Goal: Information Seeking & Learning: Learn about a topic

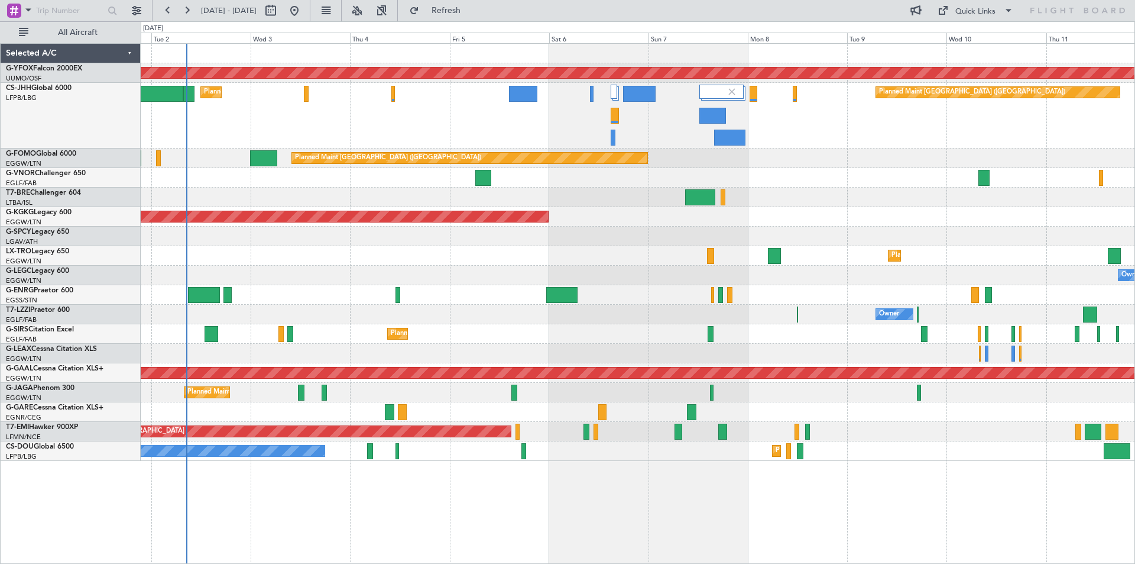
click at [846, 99] on div "Planned Maint [GEOGRAPHIC_DATA] ([GEOGRAPHIC_DATA]) Planned Maint [GEOGRAPHIC_D…" at bounding box center [638, 116] width 994 height 66
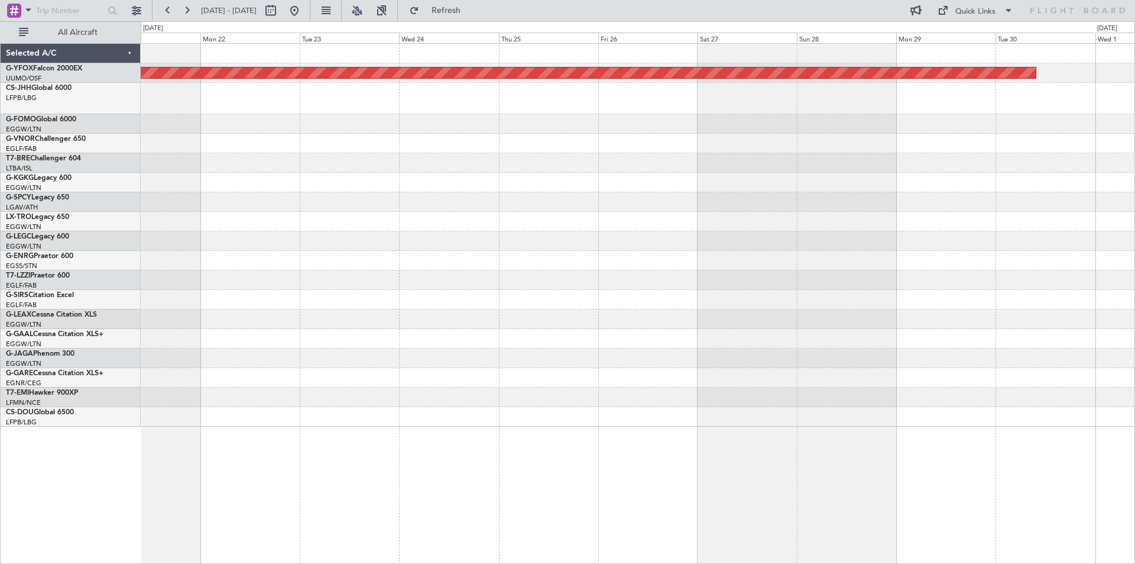
click at [559, 207] on div "AOG Maint Ostafyevo" at bounding box center [638, 235] width 994 height 383
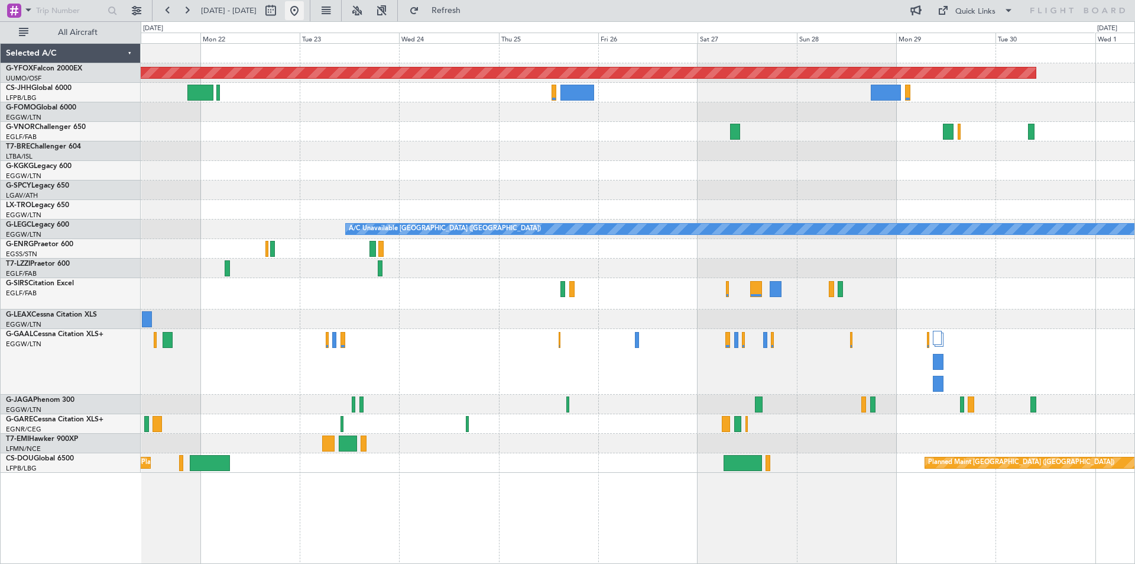
click at [304, 8] on button at bounding box center [294, 10] width 19 height 19
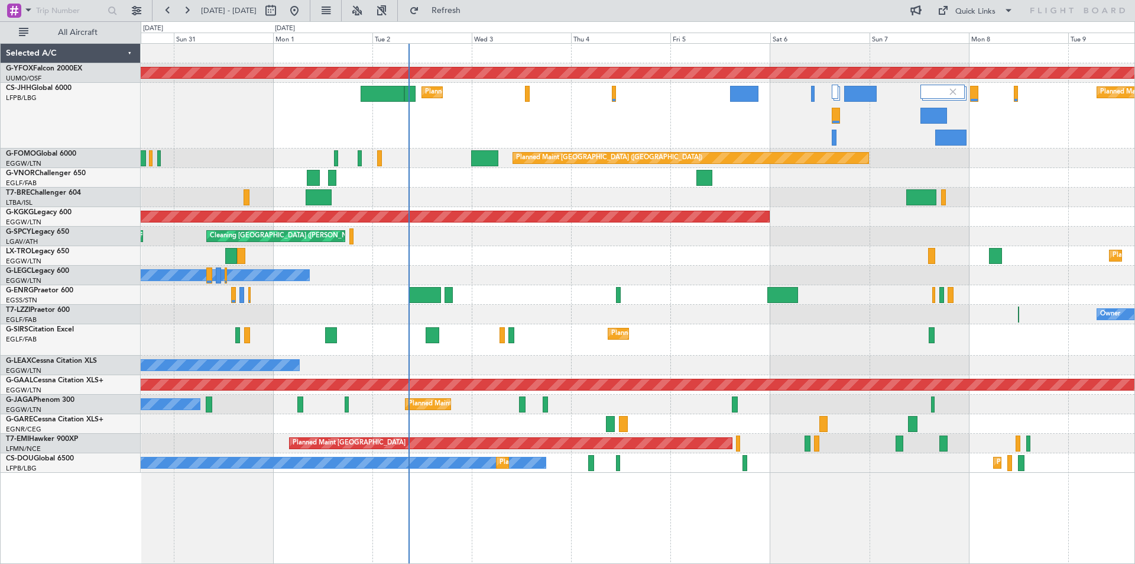
click at [604, 240] on div "AOG Maint Ostafyevo Planned Maint [GEOGRAPHIC_DATA] ([GEOGRAPHIC_DATA]) Planned…" at bounding box center [638, 258] width 994 height 429
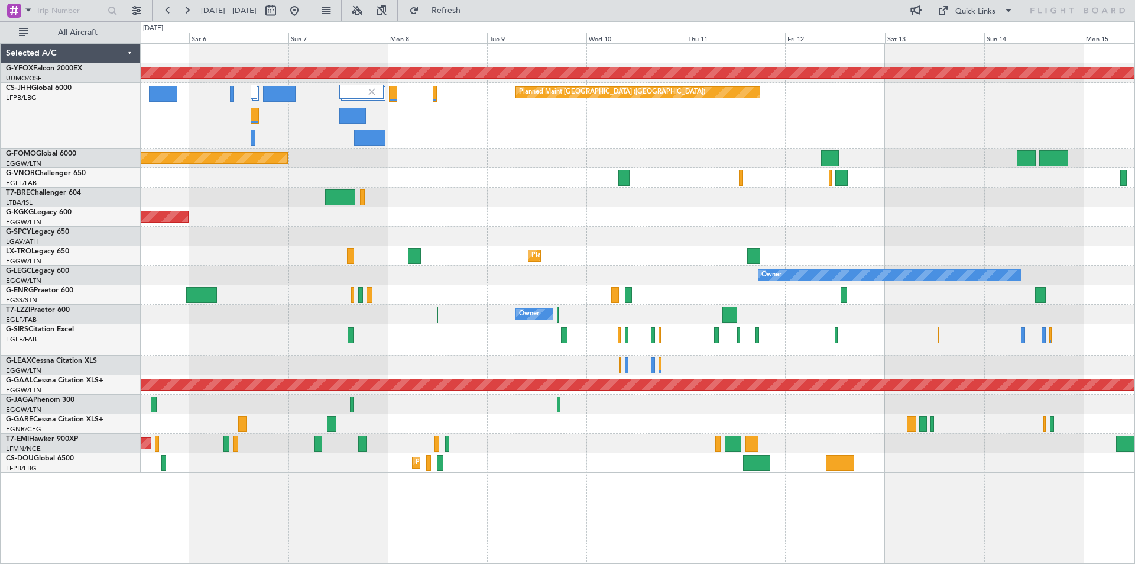
click at [302, 260] on div "Planned Maint Dusseldorf" at bounding box center [638, 256] width 994 height 20
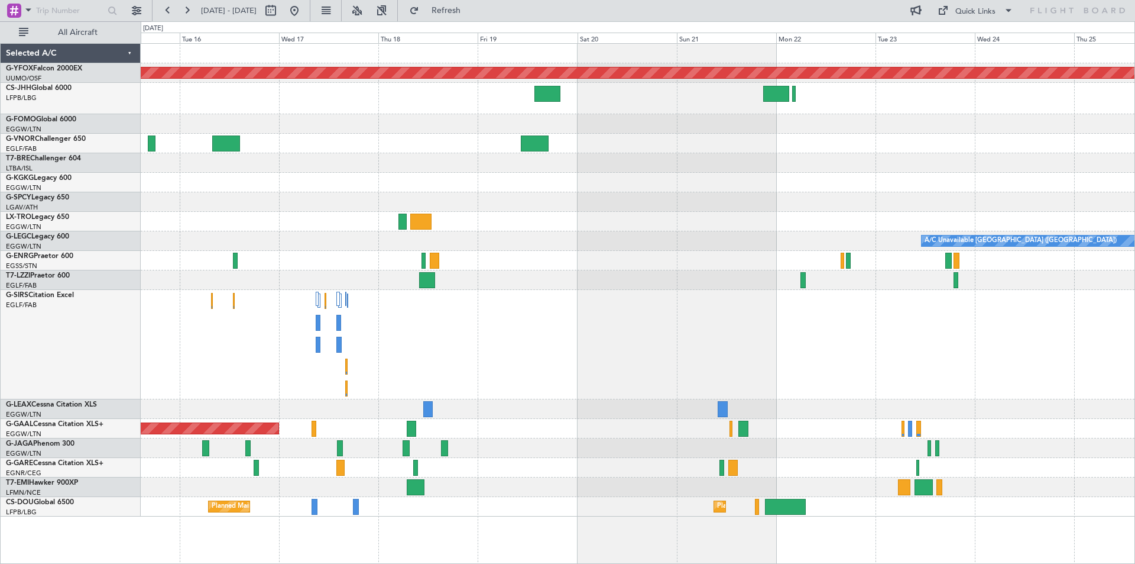
click at [252, 237] on div "AOG Maint Ostafyevo A/C Unavailable [GEOGRAPHIC_DATA] ([GEOGRAPHIC_DATA]) Owner…" at bounding box center [638, 280] width 994 height 473
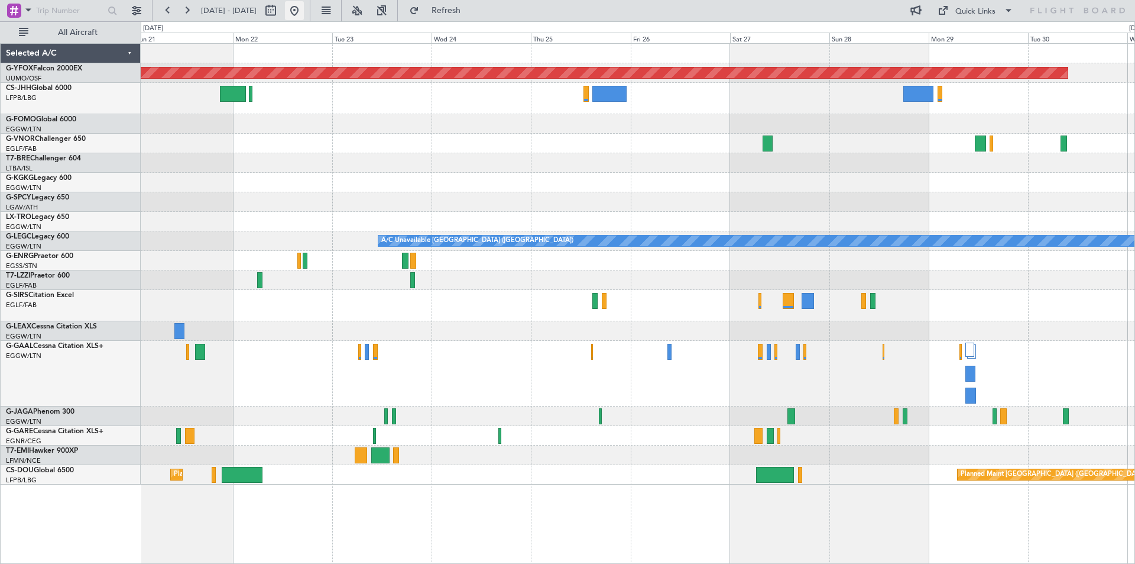
click at [304, 11] on button at bounding box center [294, 10] width 19 height 19
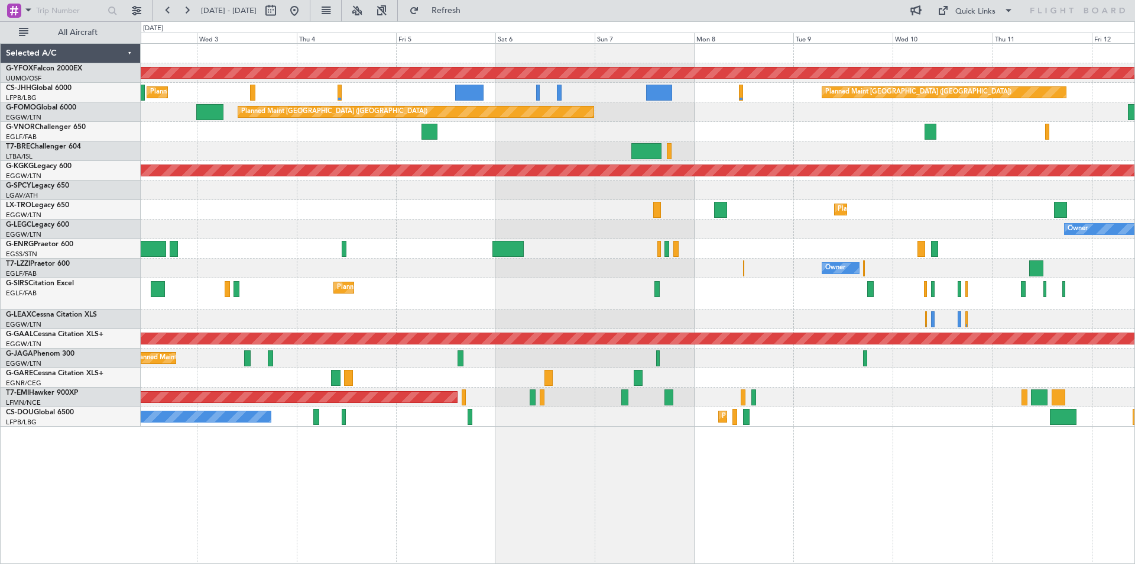
click at [395, 255] on div at bounding box center [638, 249] width 994 height 20
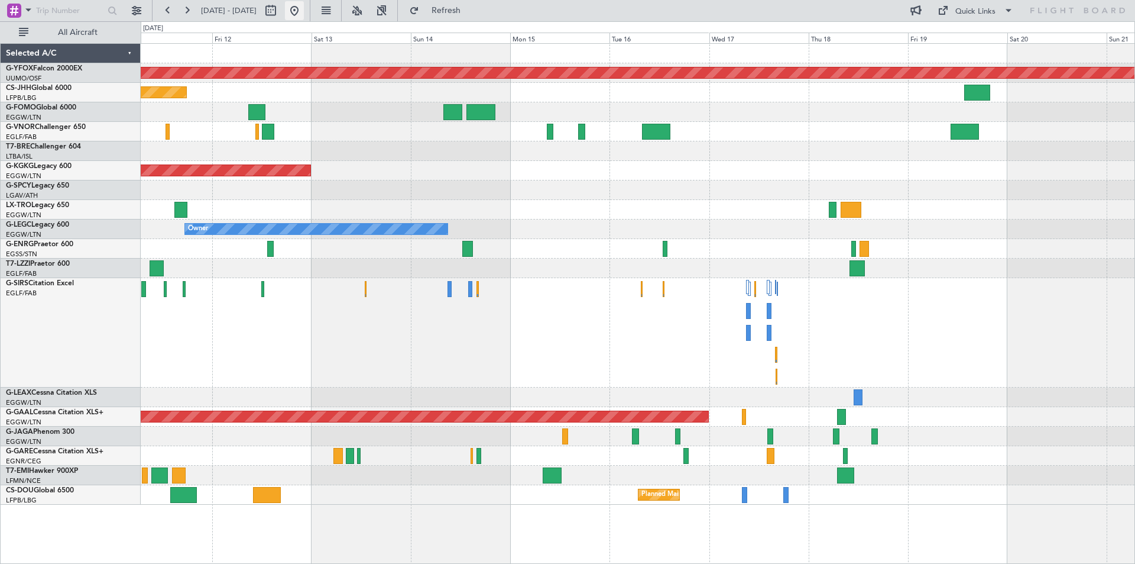
click at [304, 5] on button at bounding box center [294, 10] width 19 height 19
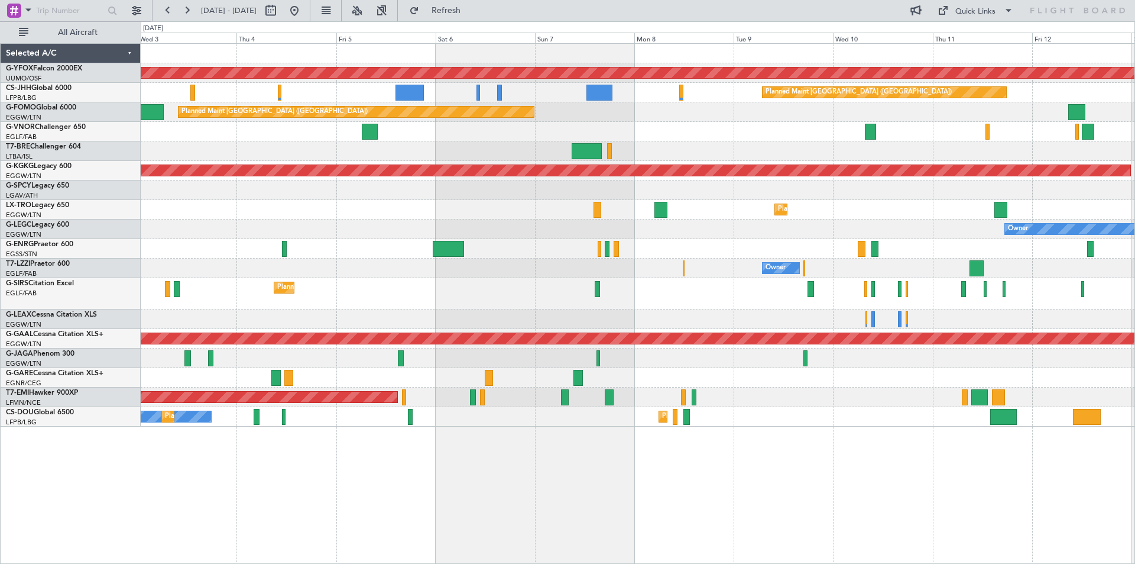
click at [314, 223] on div "AOG Maint Ostafyevo Planned Maint [GEOGRAPHIC_DATA] ([GEOGRAPHIC_DATA]) Planned…" at bounding box center [638, 235] width 994 height 383
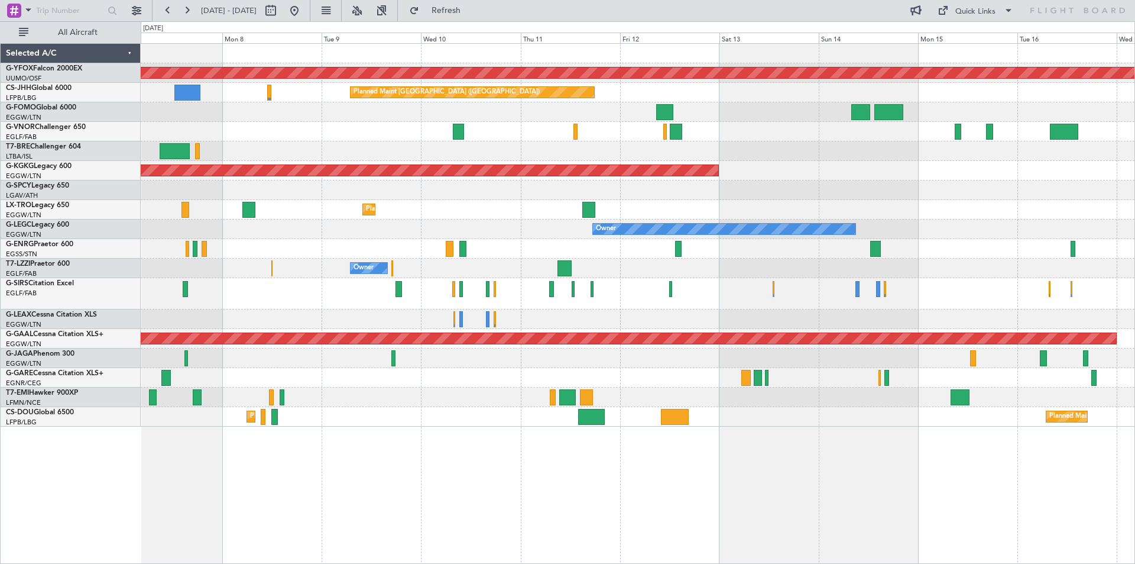
click at [370, 241] on div "AOG Maint Ostafyevo Planned Maint [GEOGRAPHIC_DATA] ([GEOGRAPHIC_DATA]) Planned…" at bounding box center [638, 235] width 994 height 383
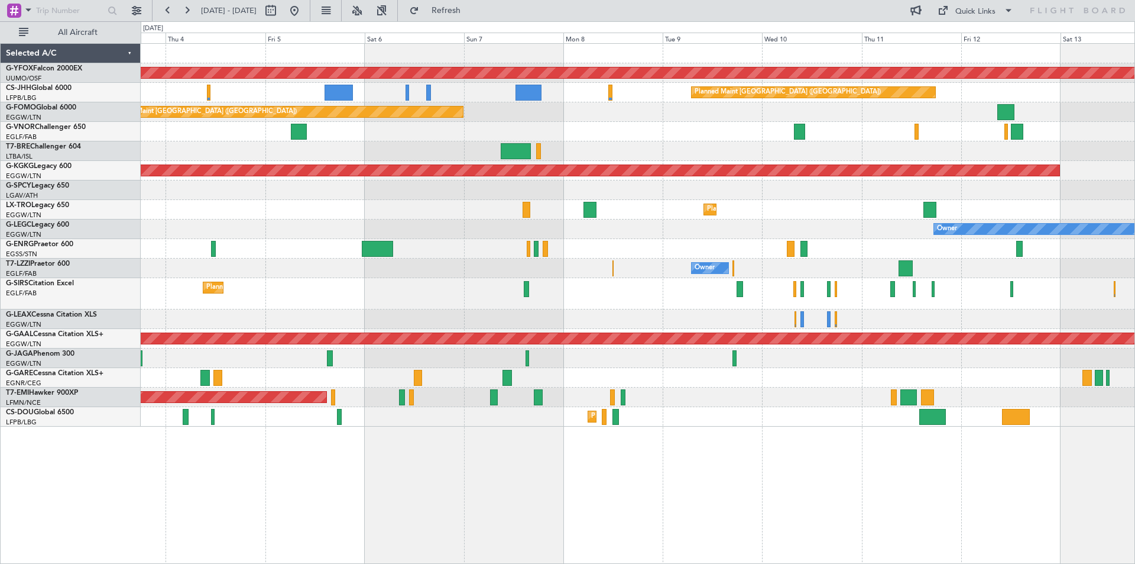
click at [875, 196] on div "Cleaning [GEOGRAPHIC_DATA] ([PERSON_NAME] Intl)" at bounding box center [638, 190] width 994 height 20
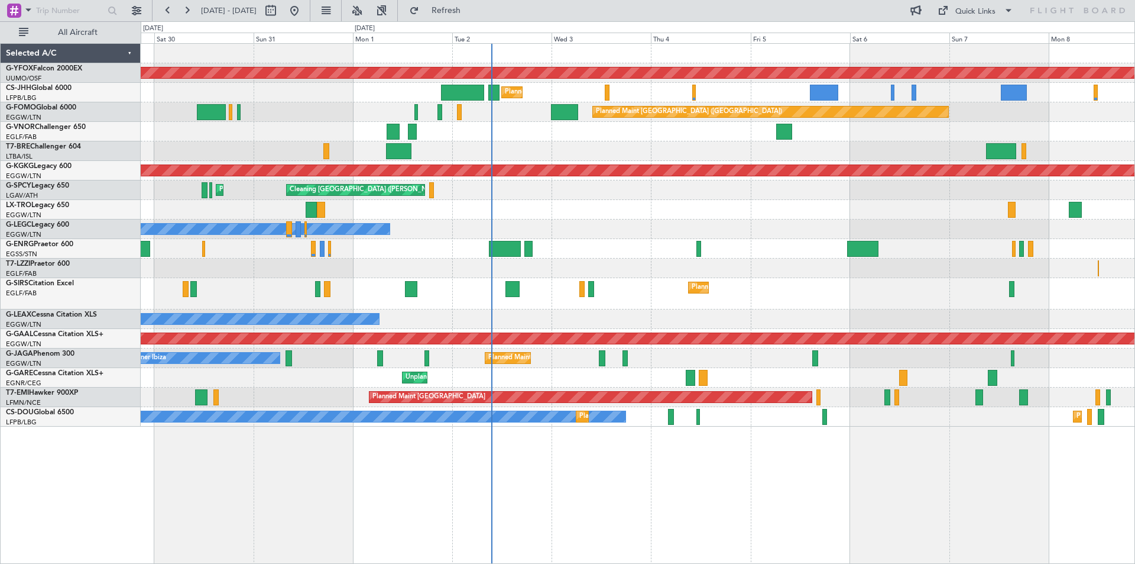
click at [972, 323] on div "AOG Maint Ostafyevo Planned Maint [GEOGRAPHIC_DATA] ([GEOGRAPHIC_DATA]) Planned…" at bounding box center [638, 235] width 994 height 383
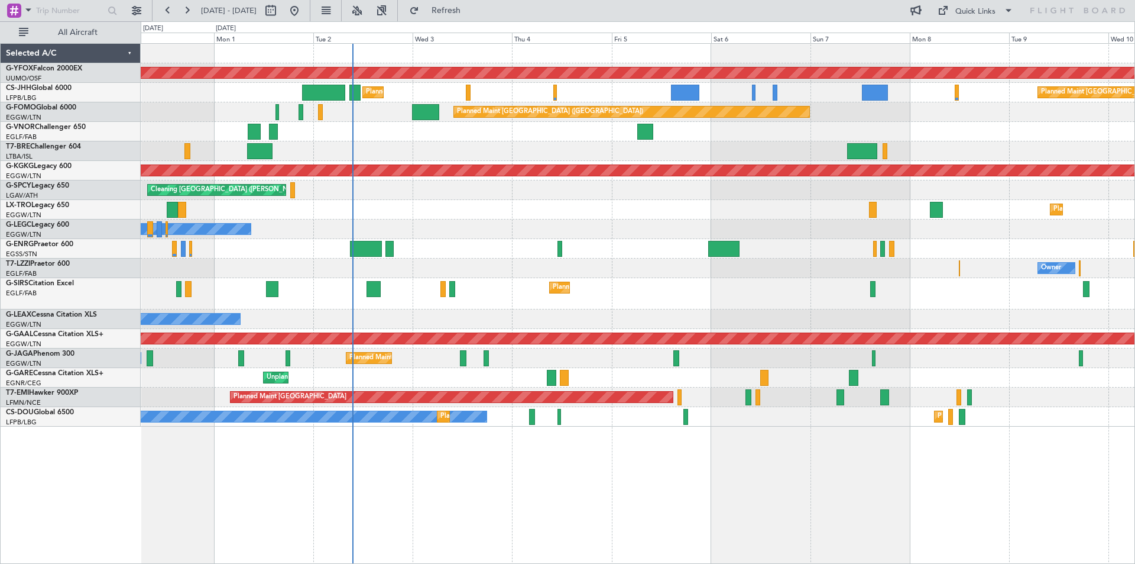
click at [661, 206] on div "Planned Maint Dusseldorf" at bounding box center [638, 210] width 994 height 20
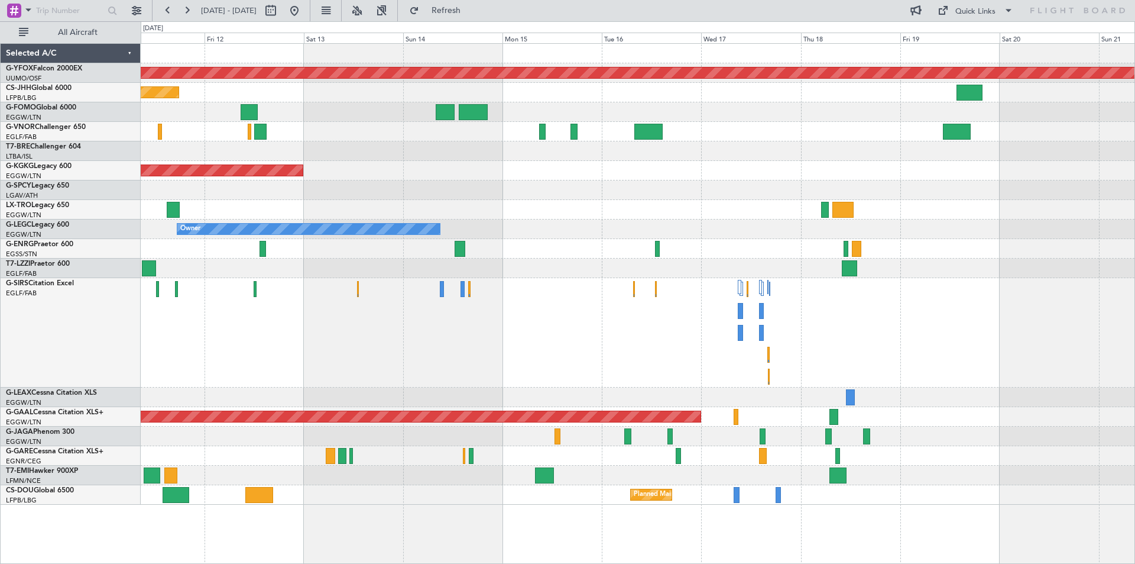
click at [801, 329] on div at bounding box center [638, 332] width 994 height 109
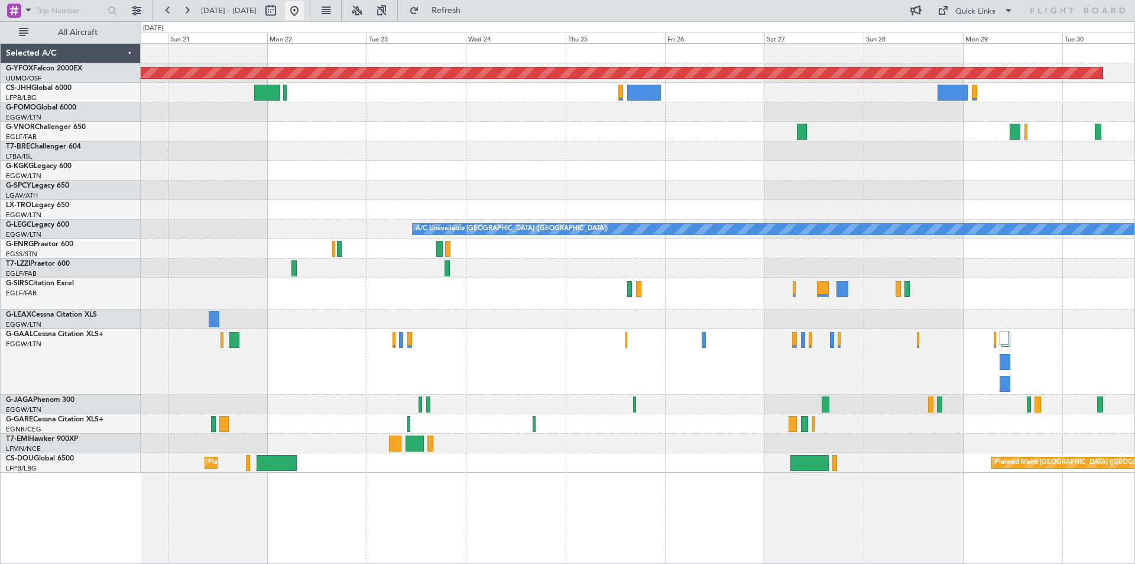
drag, startPoint x: 335, startPoint y: 12, endPoint x: 329, endPoint y: 11, distance: 5.9
click at [304, 11] on button at bounding box center [294, 10] width 19 height 19
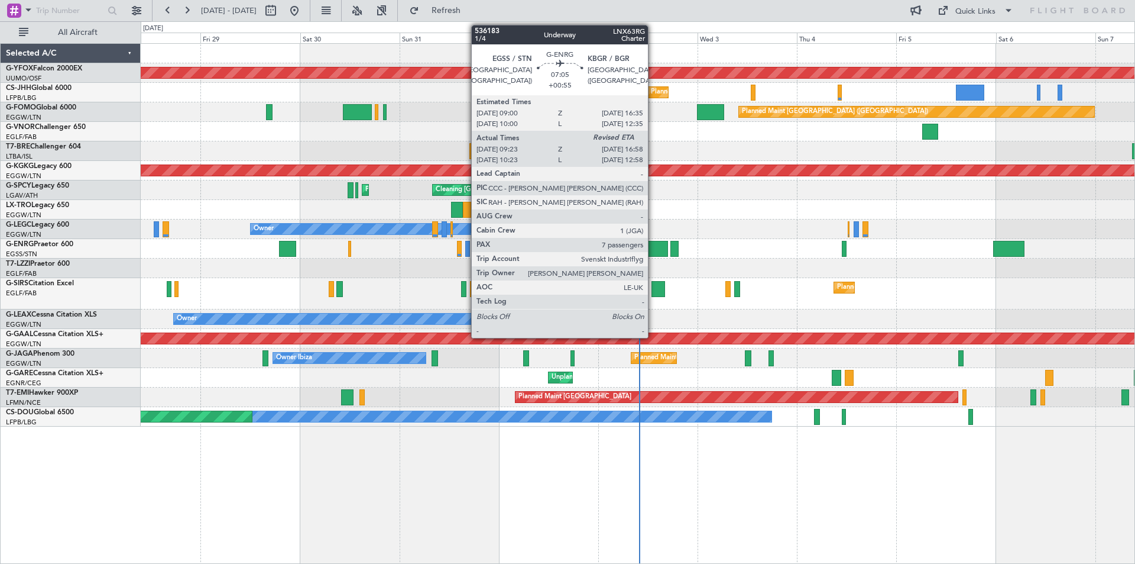
click at [653, 244] on div at bounding box center [653, 249] width 32 height 16
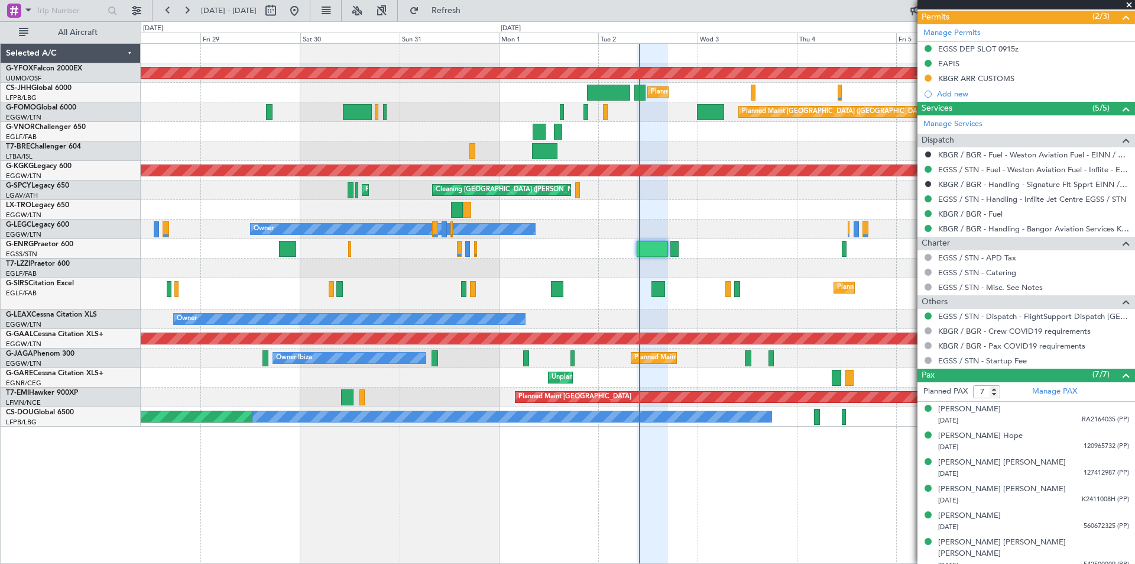
scroll to position [378, 0]
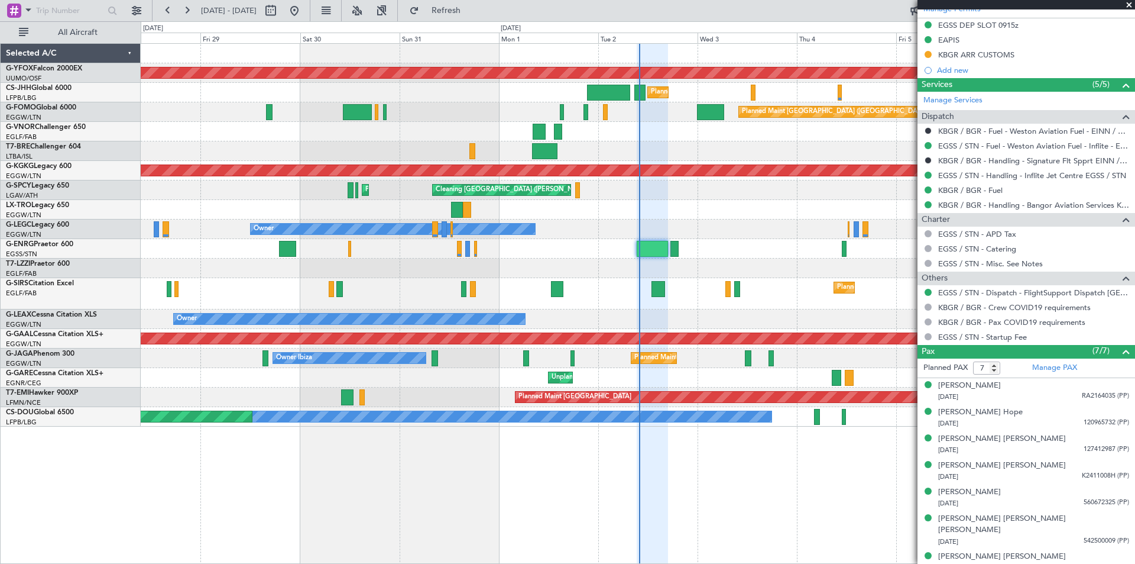
click at [1132, 4] on span at bounding box center [1130, 5] width 12 height 11
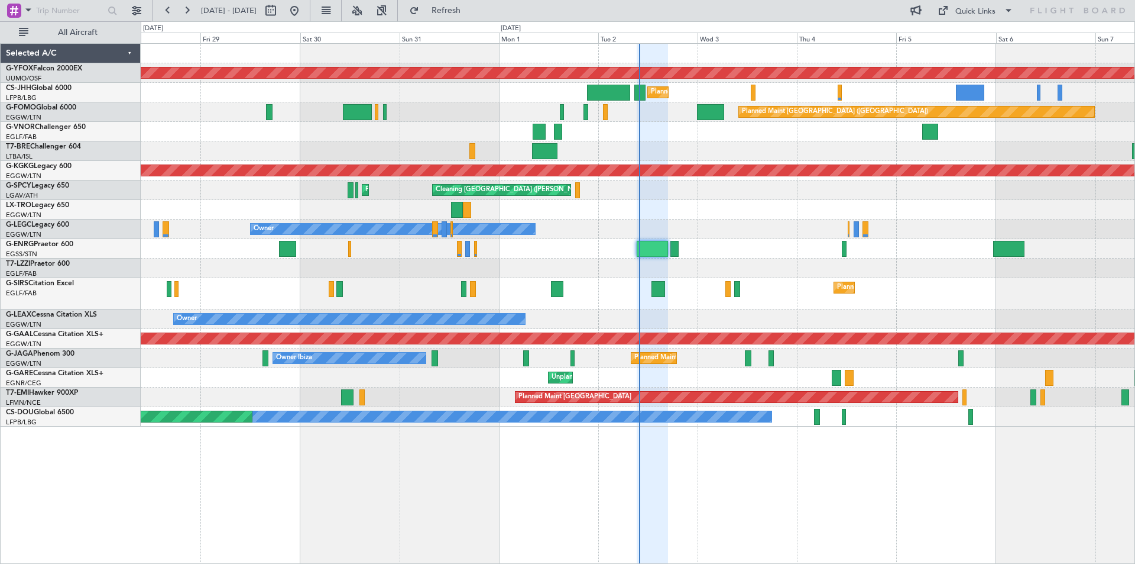
type input "0"
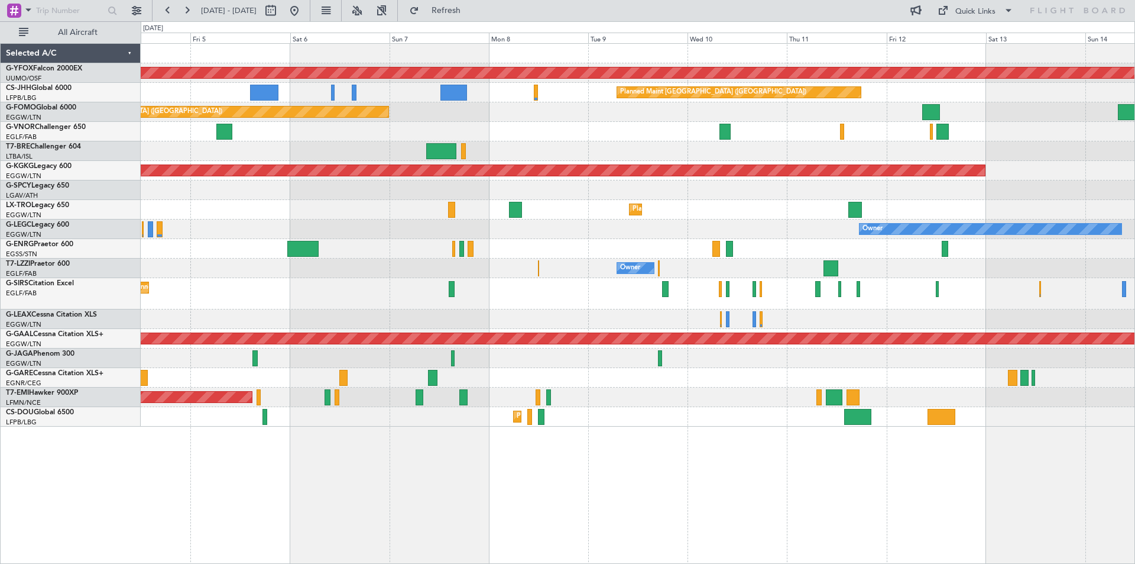
click at [191, 199] on div "AOG Maint Ostafyevo Planned Maint [GEOGRAPHIC_DATA] ([GEOGRAPHIC_DATA]) Planned…" at bounding box center [638, 235] width 994 height 383
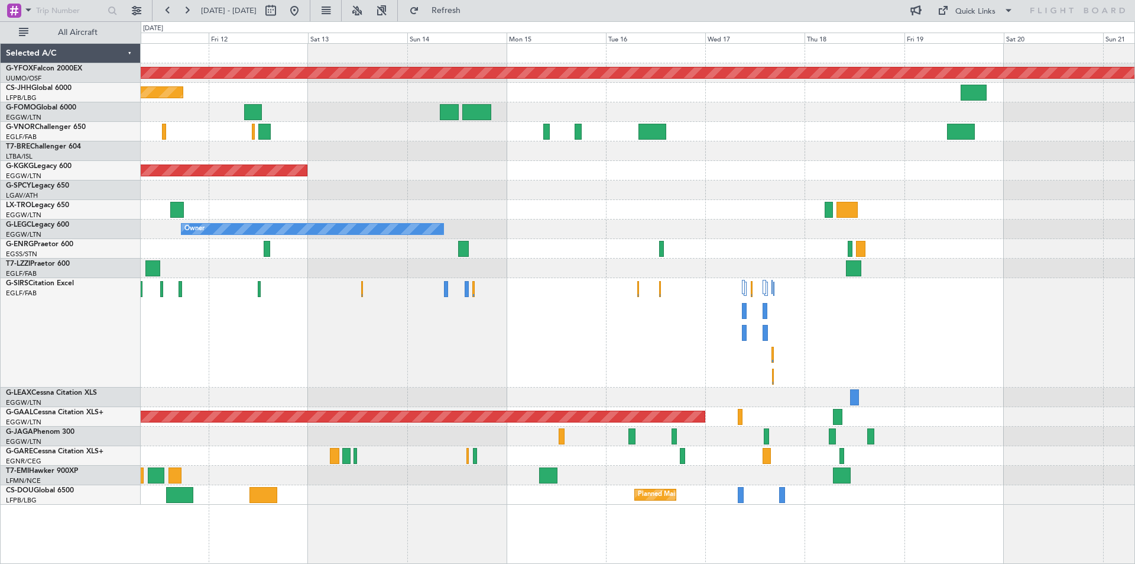
click at [646, 163] on div "AOG Maint [GEOGRAPHIC_DATA] (Ataturk)" at bounding box center [638, 171] width 994 height 20
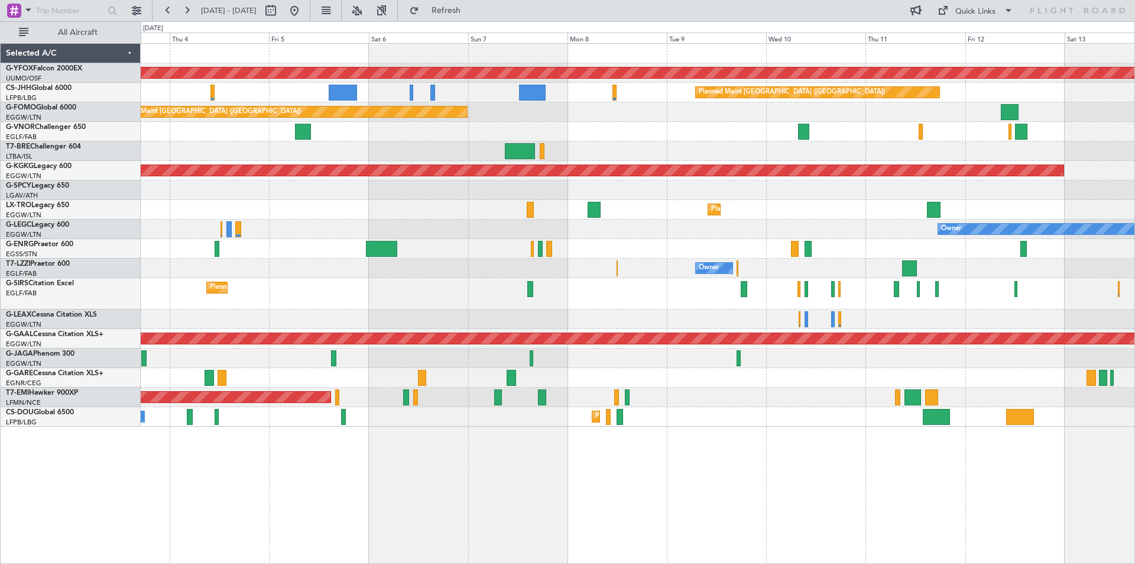
click at [447, 225] on div "Owner Owner" at bounding box center [638, 229] width 994 height 20
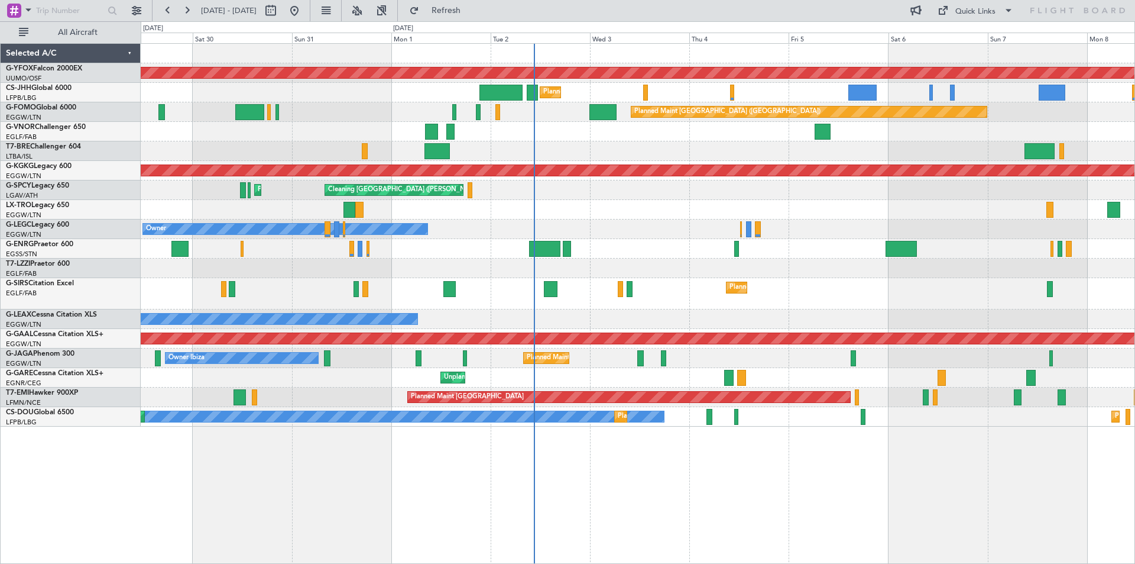
click at [825, 209] on div "Planned Maint Dusseldorf" at bounding box center [638, 210] width 994 height 20
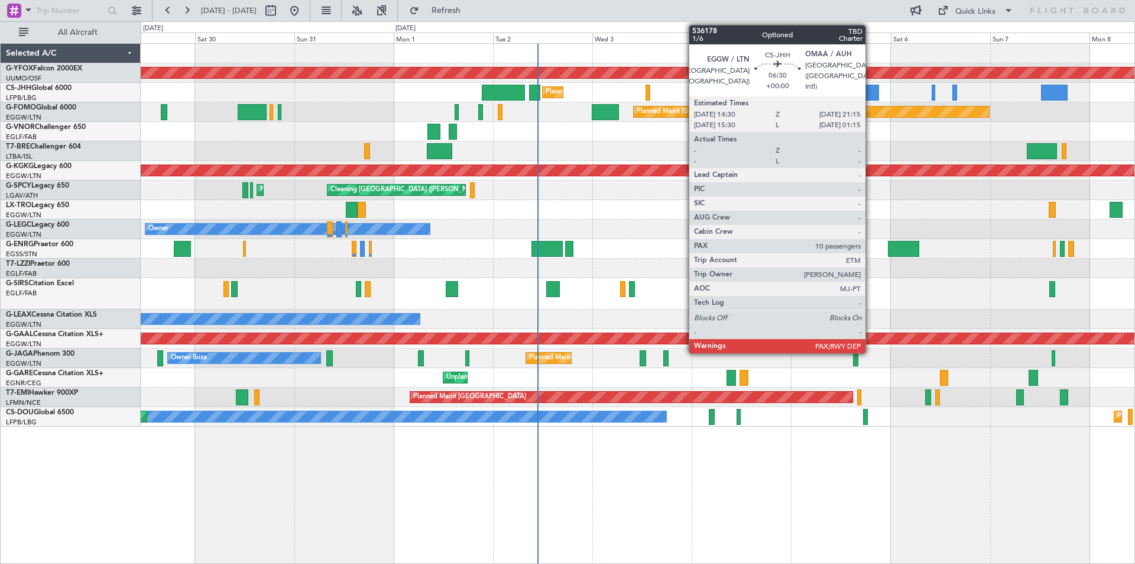
click at [871, 93] on div at bounding box center [865, 93] width 28 height 16
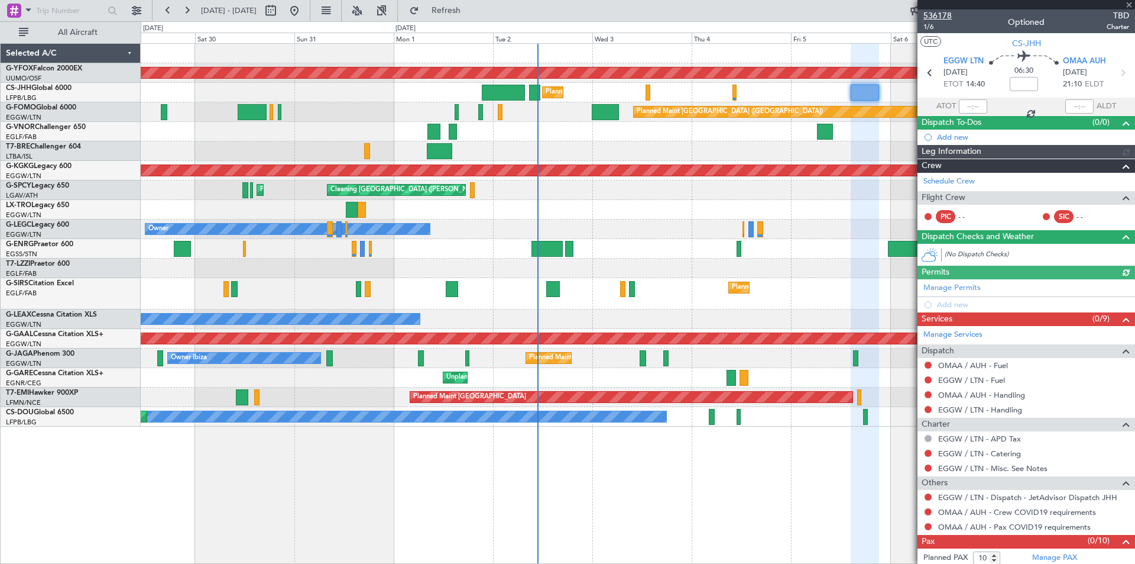
click at [942, 17] on span "536178" at bounding box center [938, 15] width 28 height 12
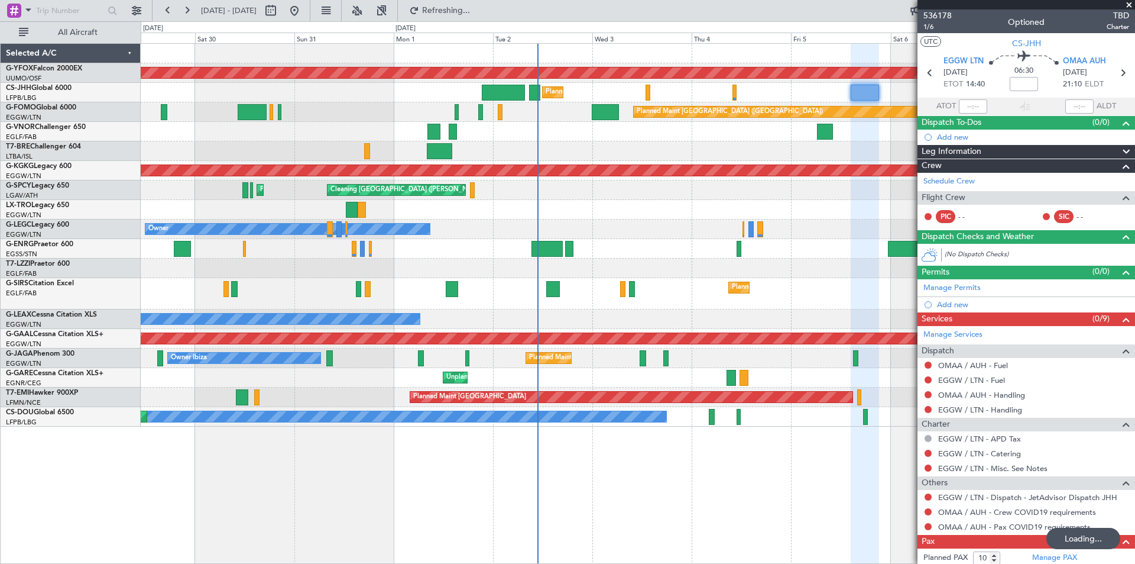
click at [1128, 5] on span at bounding box center [1130, 5] width 12 height 11
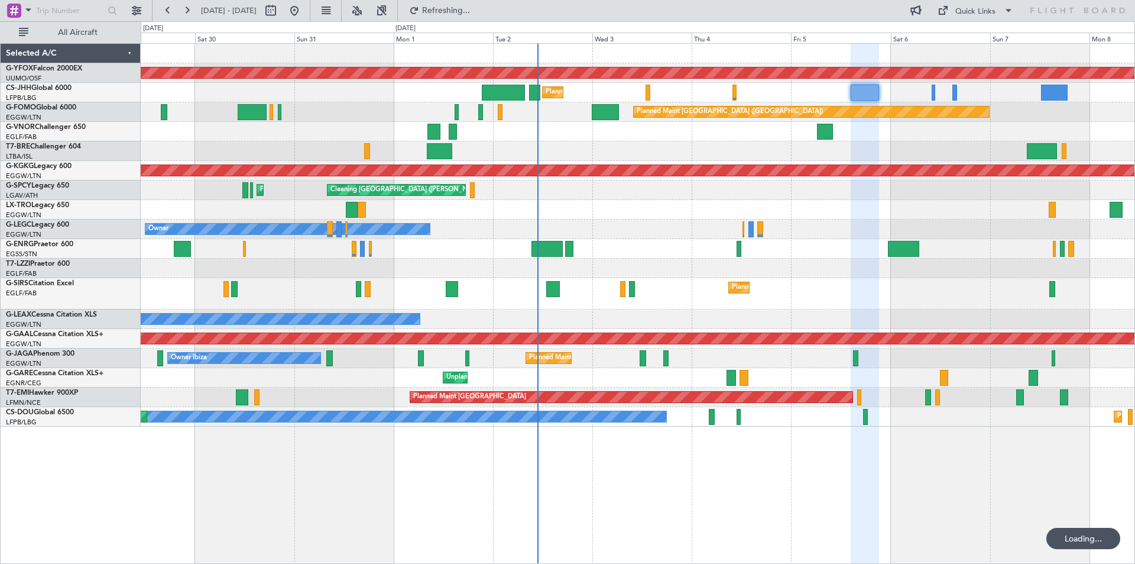
type input "0"
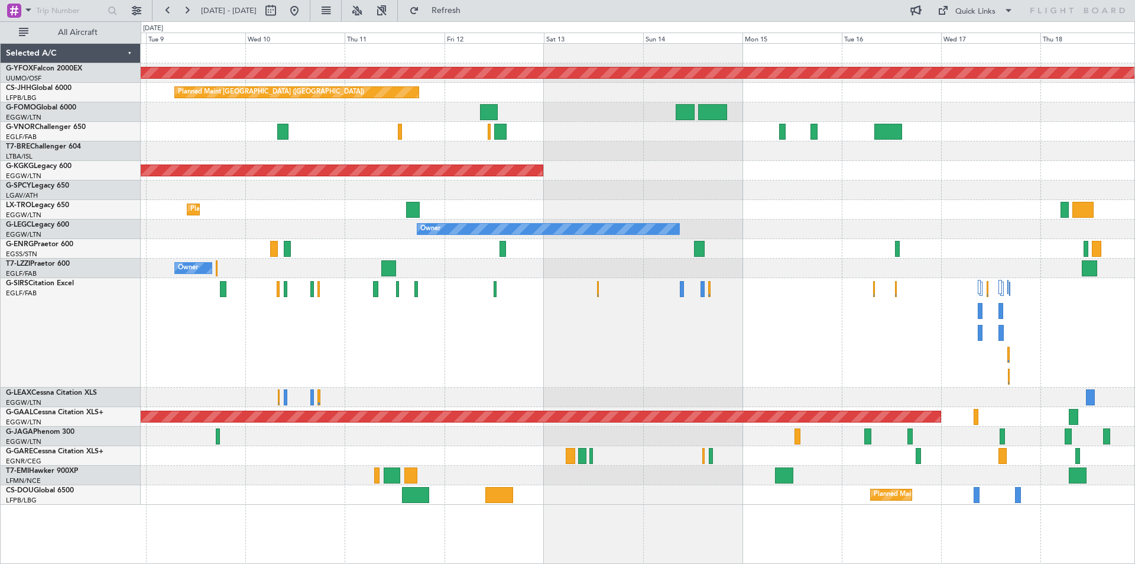
click at [783, 193] on div at bounding box center [638, 190] width 994 height 20
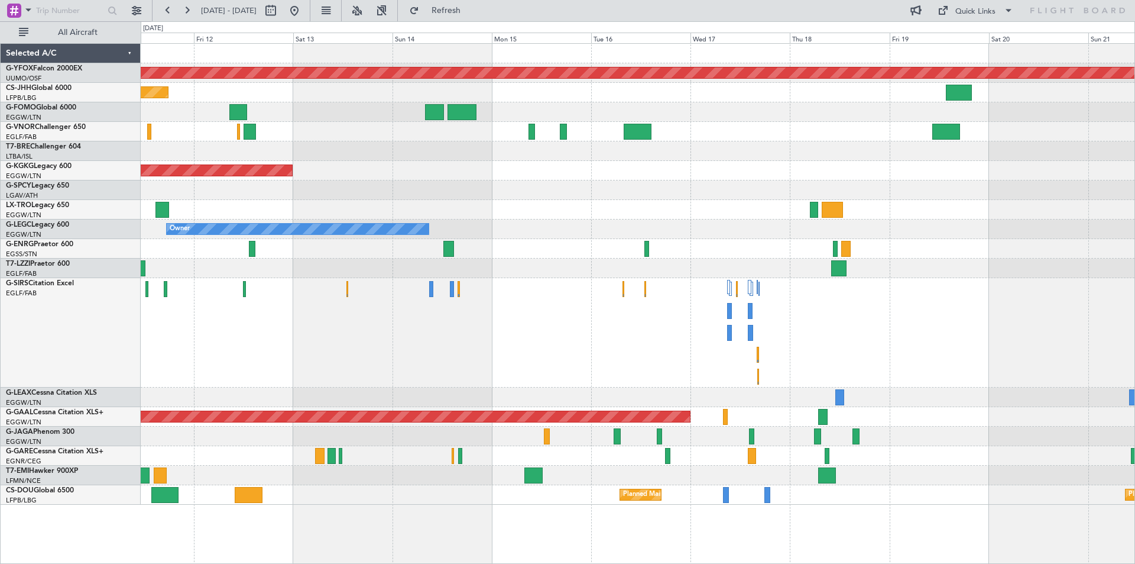
click at [538, 199] on div at bounding box center [638, 190] width 994 height 20
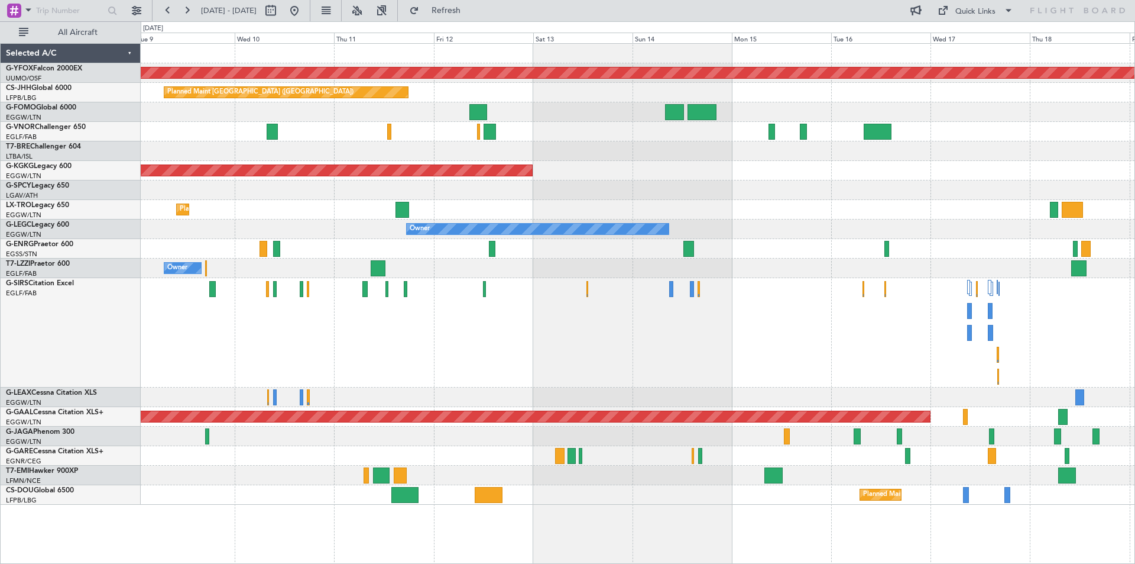
click at [671, 191] on div at bounding box center [638, 190] width 994 height 20
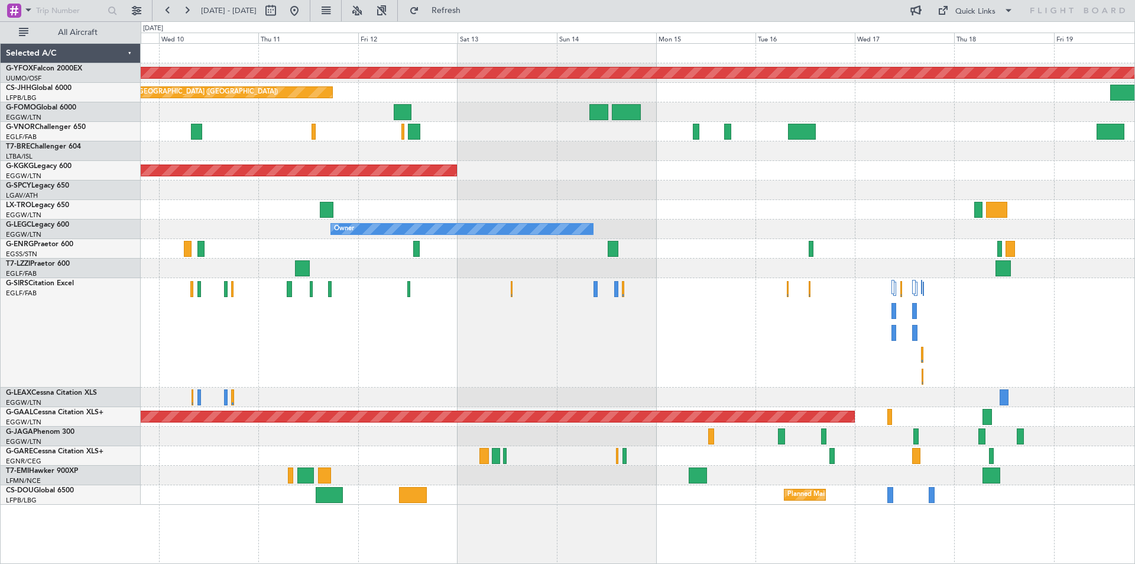
click at [608, 189] on div "AOG Maint Ostafyevo Planned Maint [GEOGRAPHIC_DATA] ([GEOGRAPHIC_DATA]) AOG Mai…" at bounding box center [638, 274] width 994 height 461
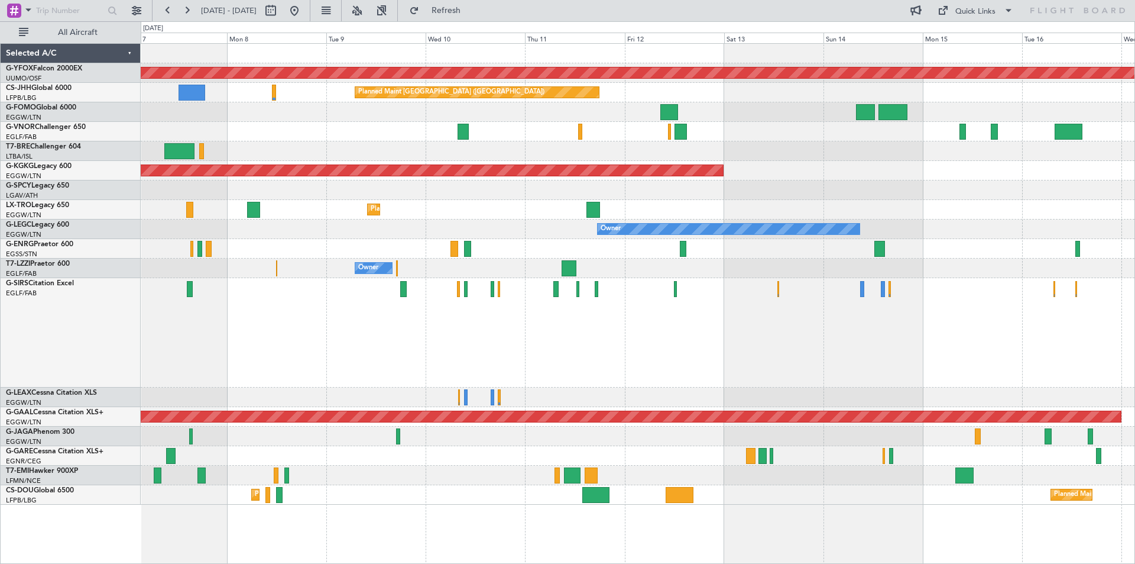
click at [694, 138] on div "AOG Maint Ostafyevo Planned Maint [GEOGRAPHIC_DATA] ([GEOGRAPHIC_DATA]) Planned…" at bounding box center [638, 274] width 994 height 461
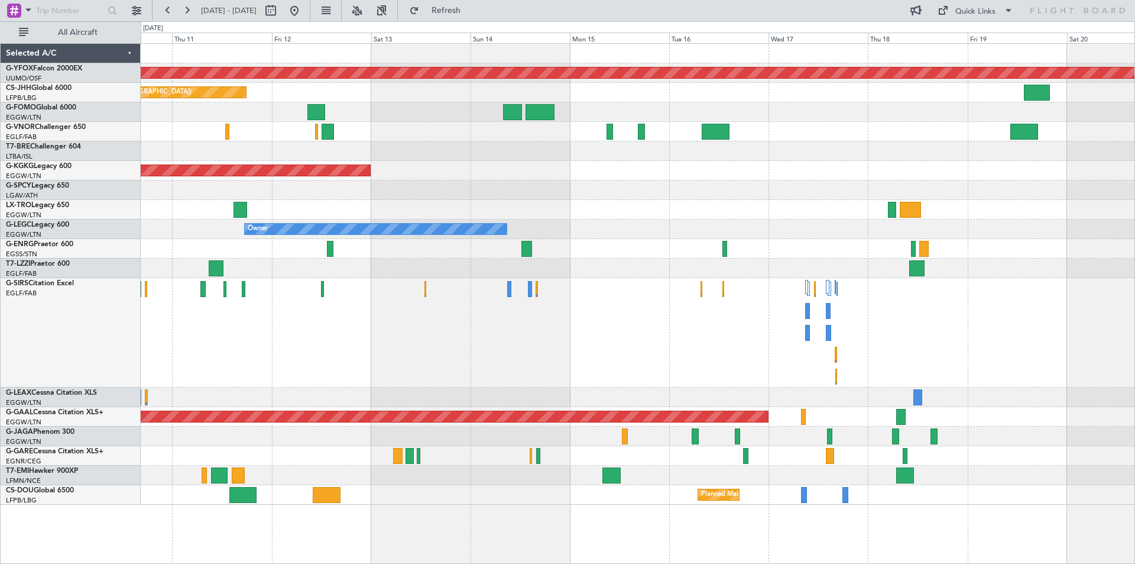
click at [506, 158] on div at bounding box center [638, 151] width 994 height 20
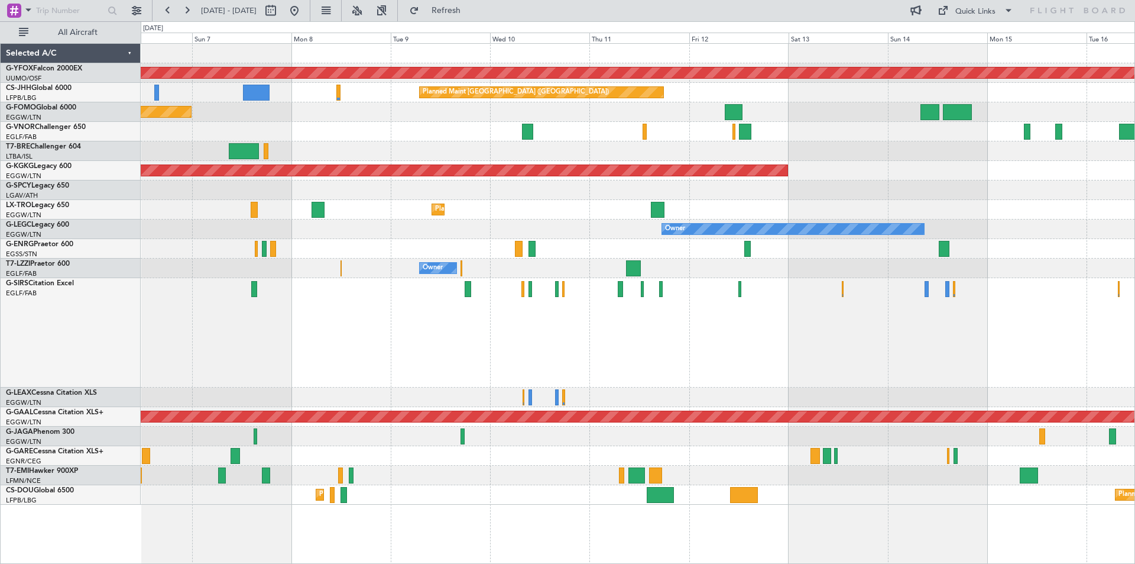
click at [976, 206] on div "Planned Maint Dusseldorf" at bounding box center [638, 210] width 994 height 20
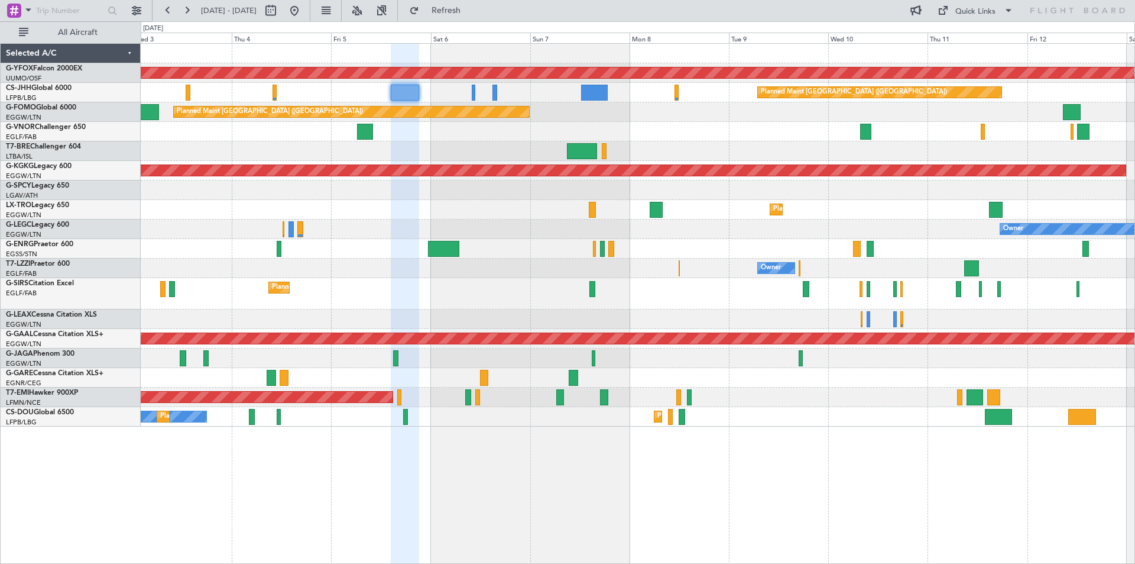
click at [642, 281] on div "AOG Maint Ostafyevo Planned Maint [GEOGRAPHIC_DATA] ([GEOGRAPHIC_DATA]) Planned…" at bounding box center [638, 235] width 994 height 383
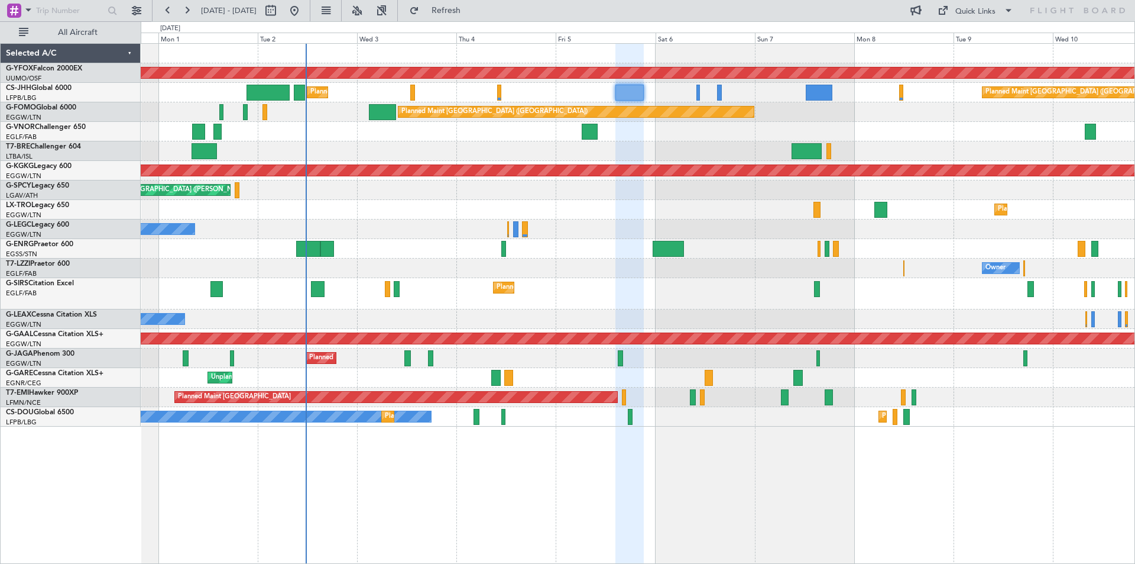
click at [698, 265] on div "AOG Maint Ostafyevo Planned Maint [GEOGRAPHIC_DATA] ([GEOGRAPHIC_DATA]) Planned…" at bounding box center [638, 235] width 994 height 383
